Goal: Task Accomplishment & Management: Use online tool/utility

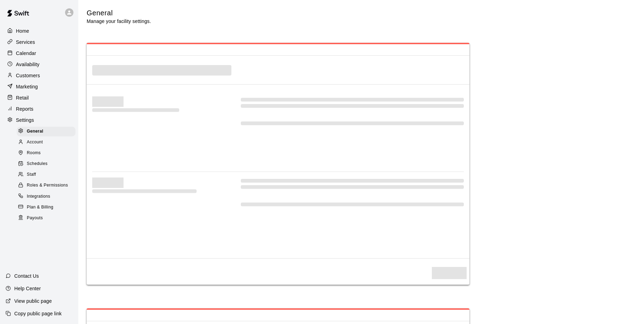
select select "**"
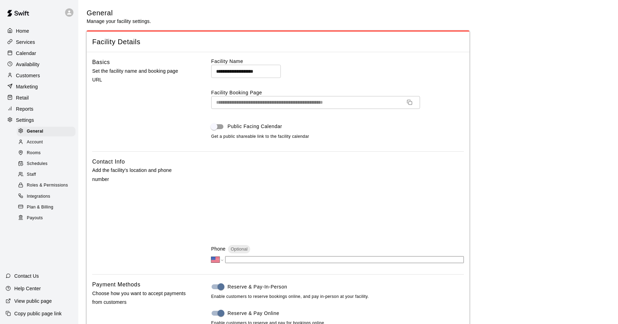
click at [25, 53] on p "Calendar" at bounding box center [26, 53] width 20 height 7
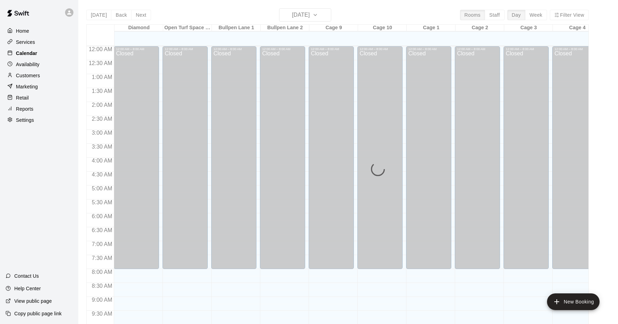
scroll to position [362, 0]
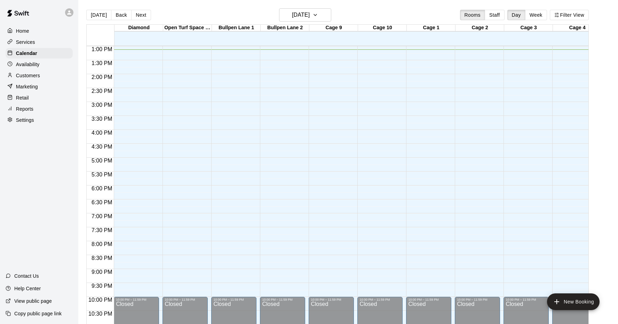
click at [29, 42] on p "Services" at bounding box center [25, 42] width 19 height 7
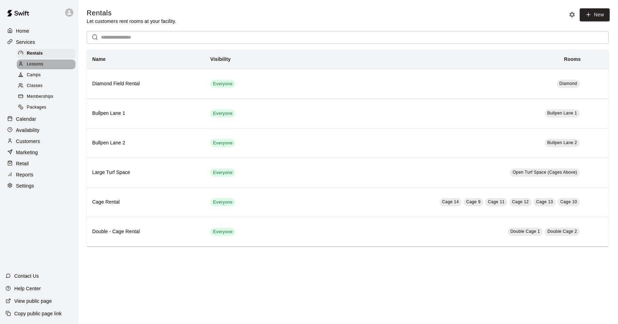
click at [31, 60] on div "Lessons" at bounding box center [46, 65] width 59 height 10
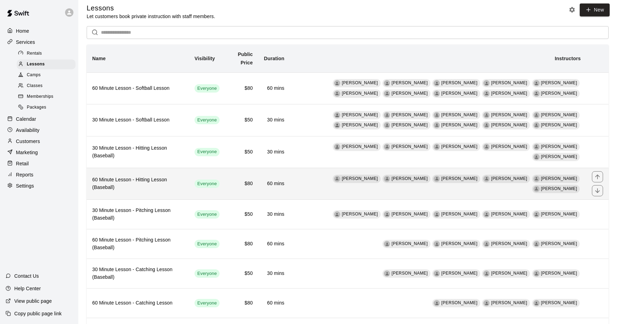
scroll to position [6, 0]
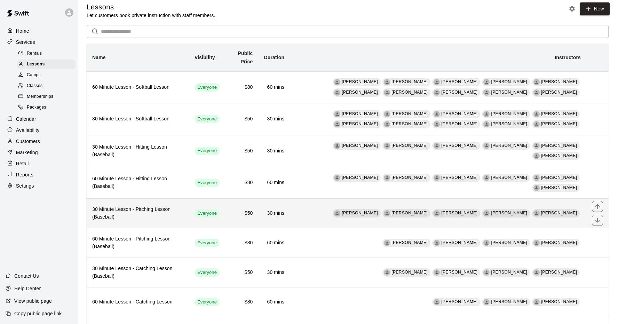
click at [145, 206] on h6 "30 Minute Lesson - Pitching Lesson (Baseball)" at bounding box center [137, 213] width 91 height 15
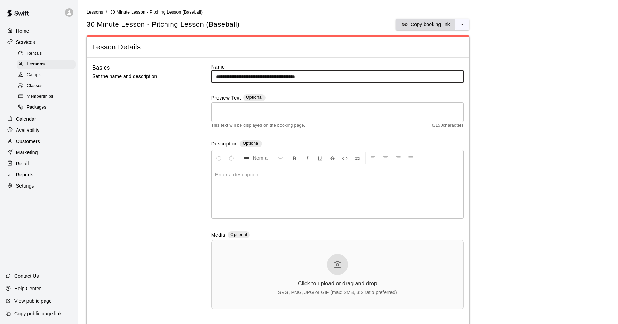
click at [438, 25] on p "Copy booking link" at bounding box center [430, 24] width 39 height 7
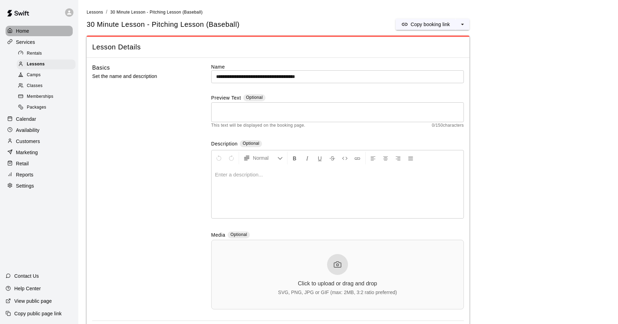
click at [31, 32] on div "Home" at bounding box center [39, 31] width 67 height 10
